Goal: Information Seeking & Learning: Learn about a topic

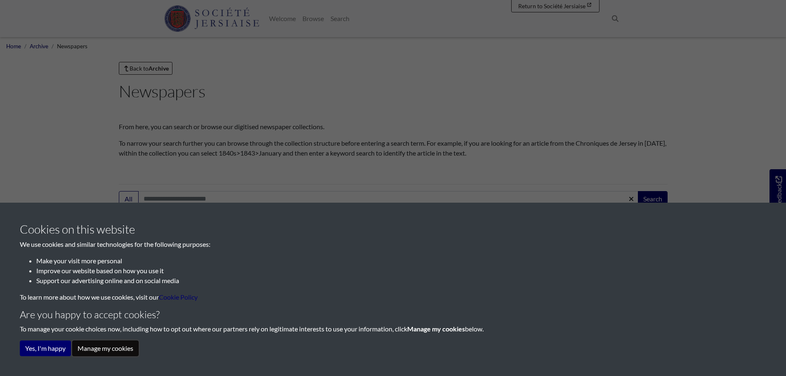
click at [110, 351] on button "Manage my cookies" at bounding box center [105, 348] width 66 height 16
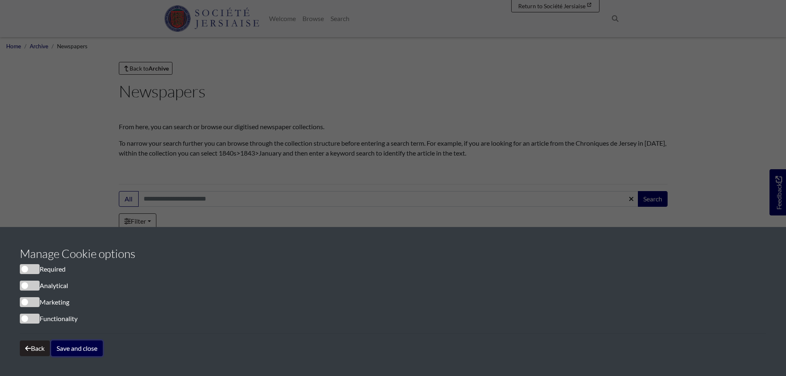
click at [73, 347] on button "Save and close" at bounding box center [77, 348] width 52 height 16
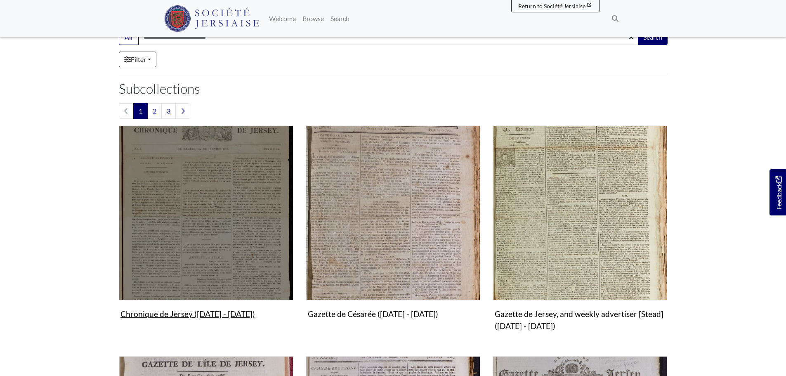
scroll to position [165, 0]
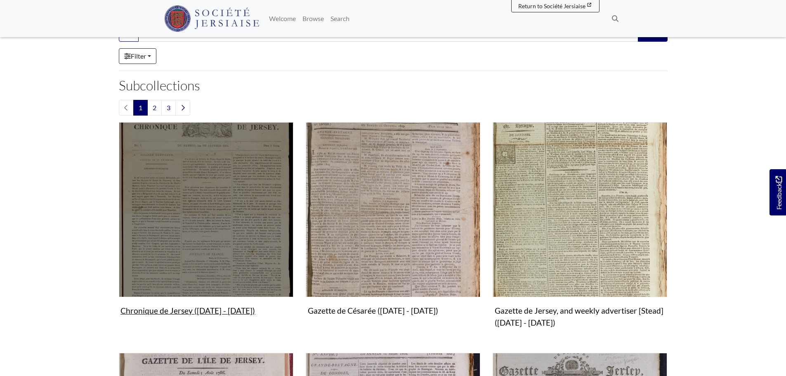
click at [249, 226] on img "Subcollection" at bounding box center [206, 209] width 174 height 174
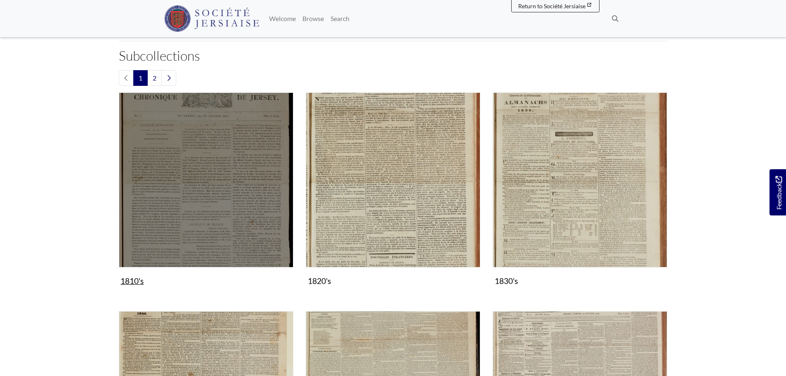
scroll to position [124, 0]
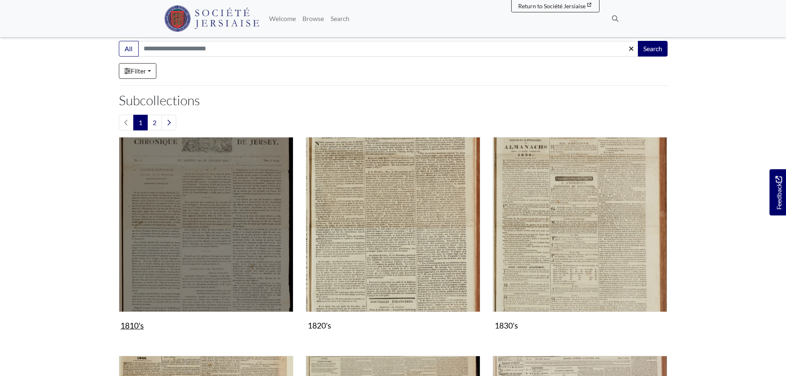
click at [132, 324] on figure "1810's Collection" at bounding box center [206, 235] width 174 height 196
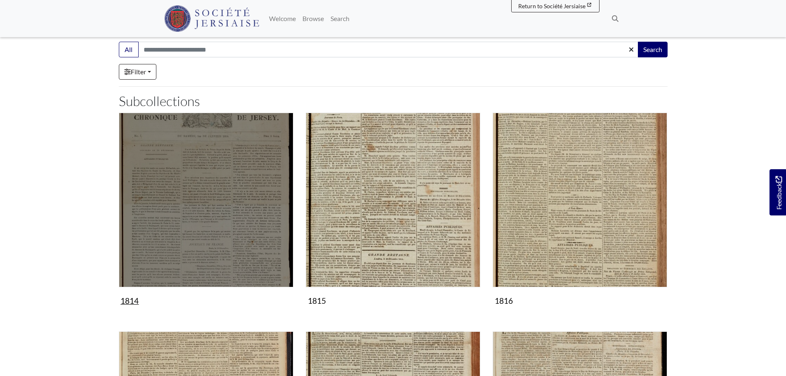
scroll to position [83, 0]
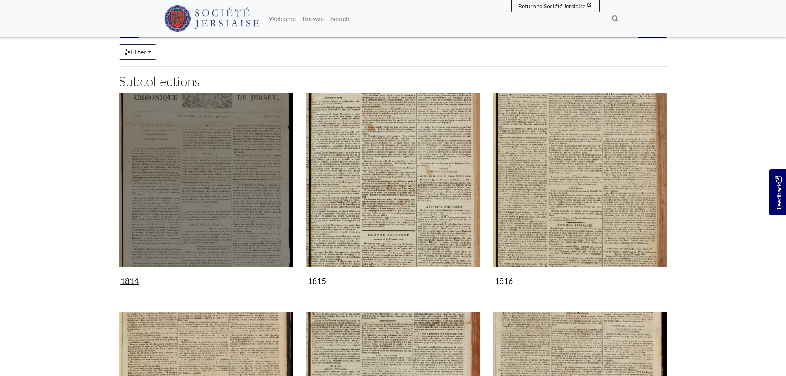
click at [132, 283] on figure "1814 Collection" at bounding box center [206, 191] width 174 height 196
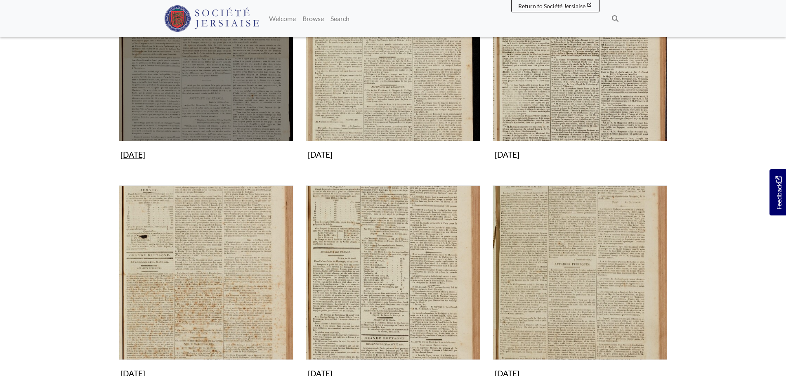
scroll to position [248, 0]
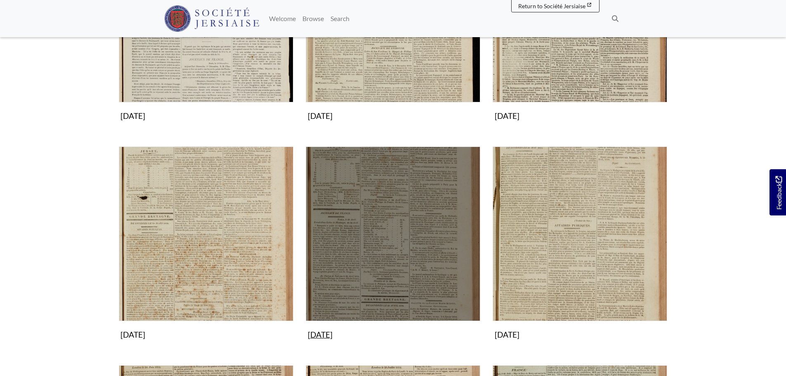
click at [351, 238] on img "Subcollection" at bounding box center [393, 233] width 174 height 174
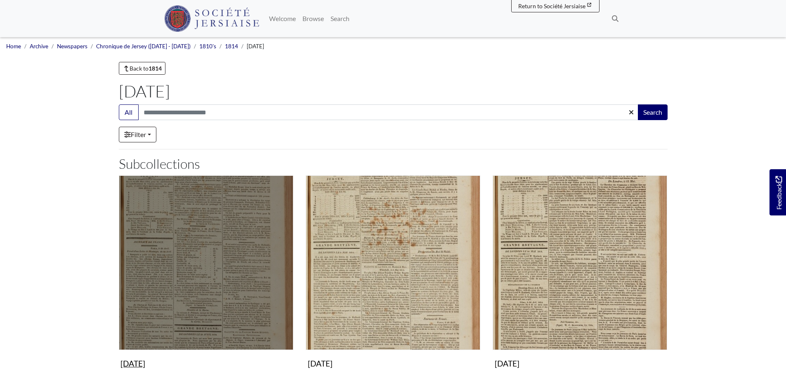
click at [239, 263] on img "Subcollection" at bounding box center [206, 262] width 174 height 174
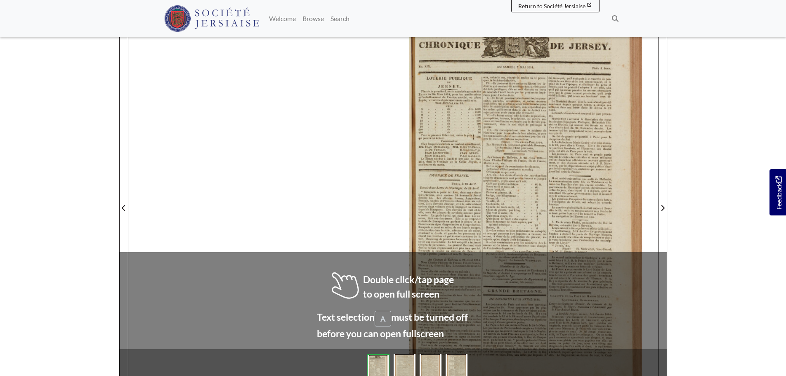
scroll to position [124, 0]
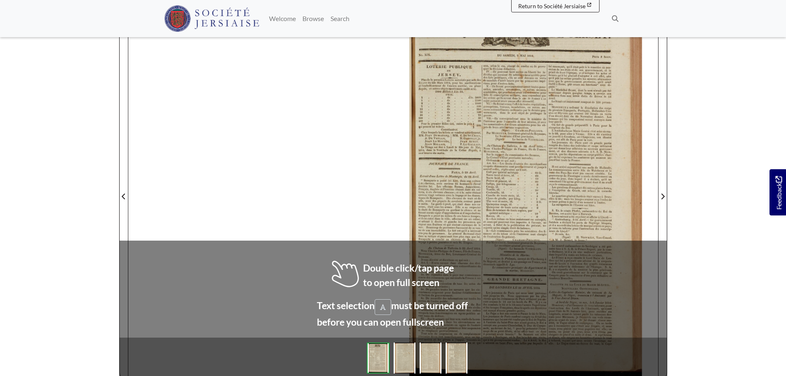
click at [582, 203] on div at bounding box center [525, 191] width 265 height 375
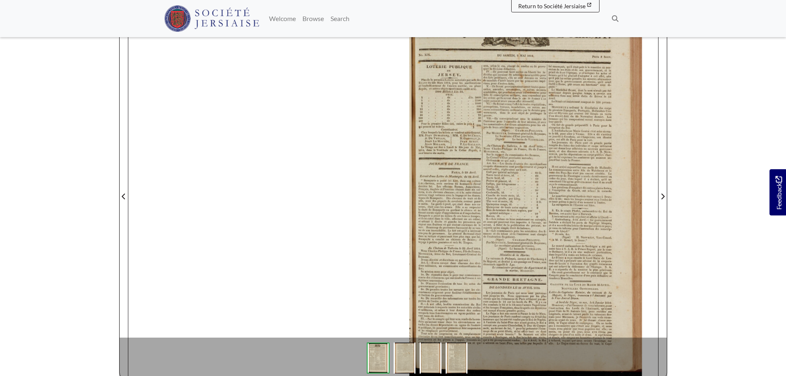
click at [586, 231] on div at bounding box center [525, 191] width 265 height 375
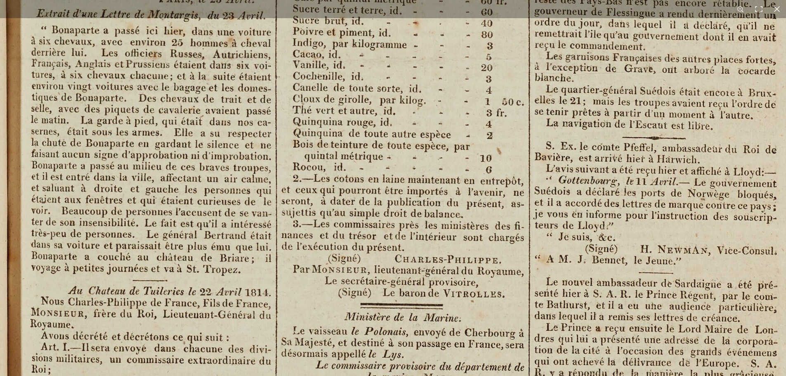
click at [178, 211] on img at bounding box center [444, 73] width 1021 height 1444
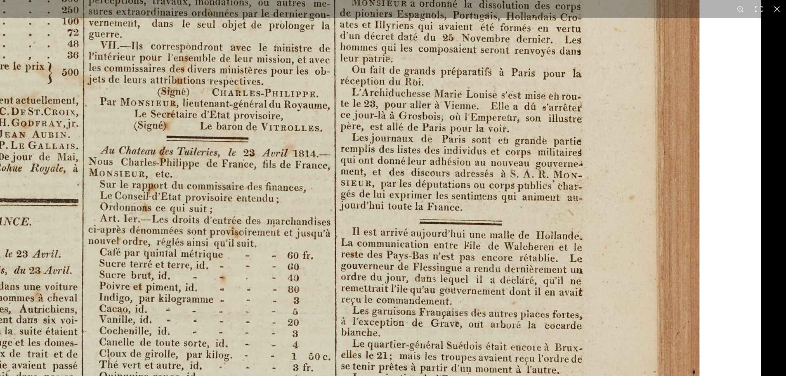
click at [146, 156] on img at bounding box center [251, 327] width 1021 height 1444
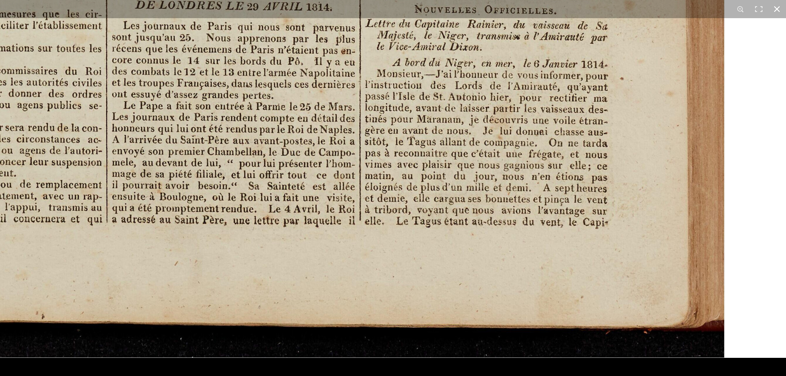
click at [773, 6] on button at bounding box center [777, 9] width 18 height 18
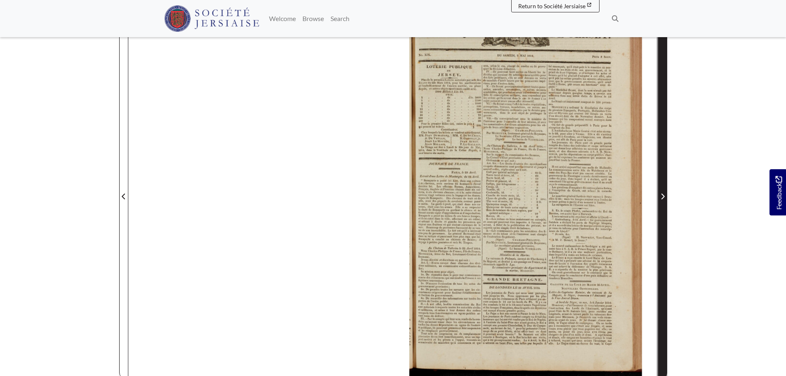
click at [661, 198] on icon "Next Page" at bounding box center [662, 196] width 4 height 7
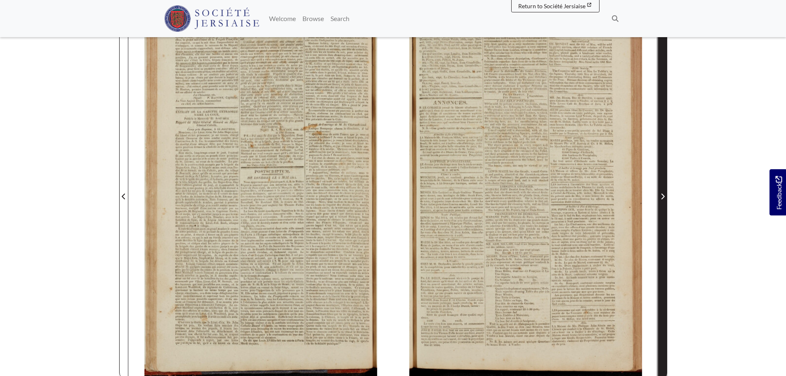
click at [661, 198] on icon "Next Page" at bounding box center [662, 196] width 4 height 7
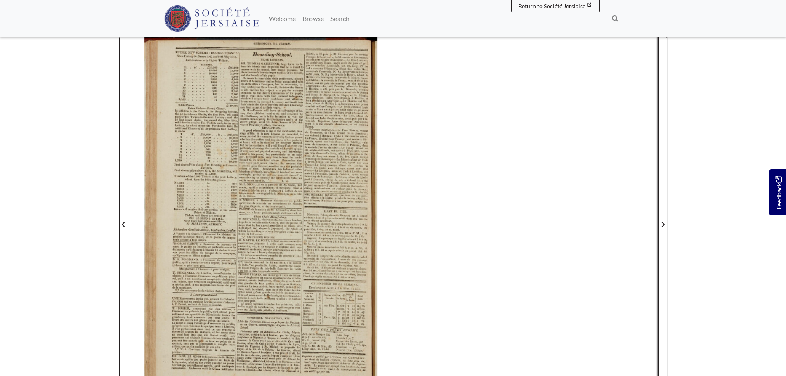
scroll to position [83, 0]
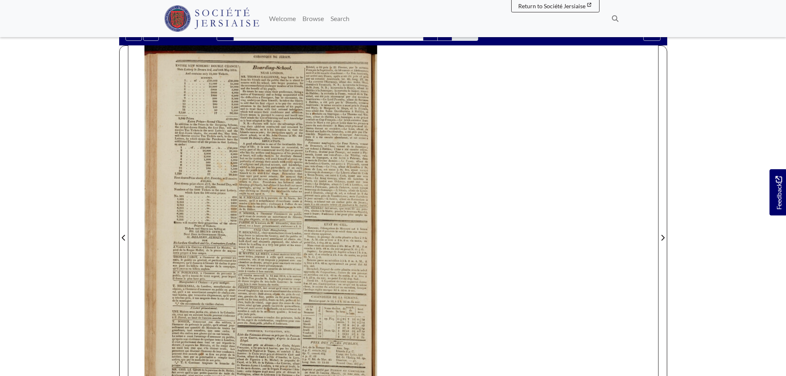
click at [347, 258] on div at bounding box center [260, 232] width 265 height 375
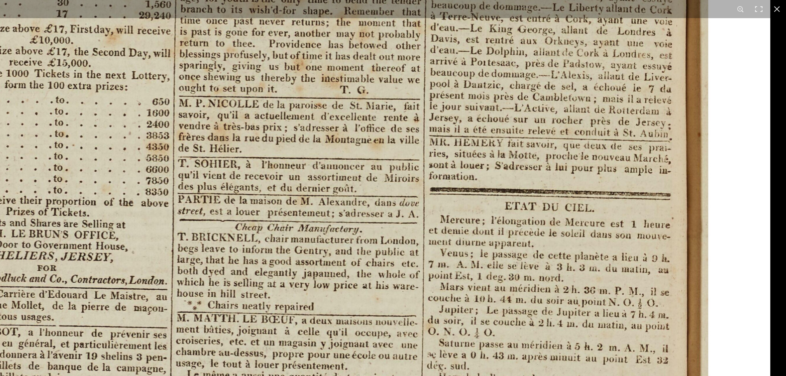
click at [397, 68] on img at bounding box center [261, 238] width 1017 height 1438
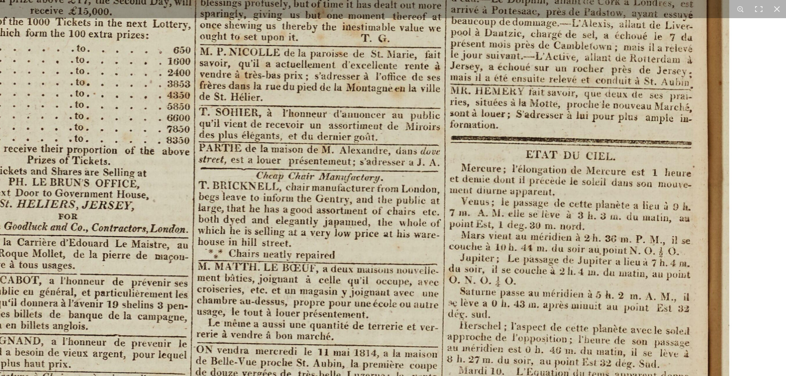
click at [375, 193] on img at bounding box center [282, 187] width 1017 height 1438
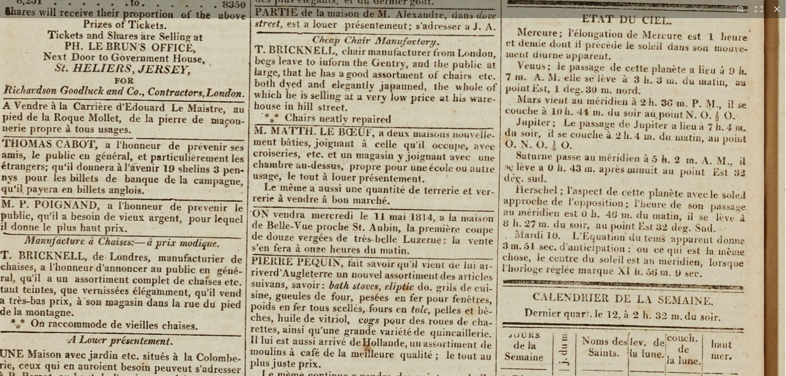
click at [484, 117] on img at bounding box center [338, 51] width 1017 height 1438
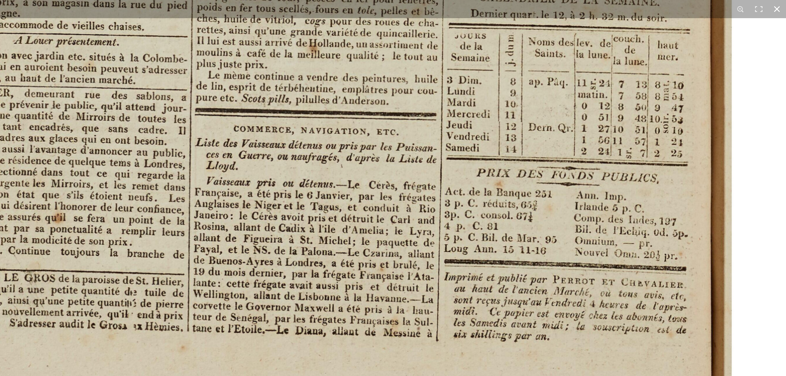
click at [776, 11] on button at bounding box center [777, 9] width 18 height 18
